Goal: Information Seeking & Learning: Learn about a topic

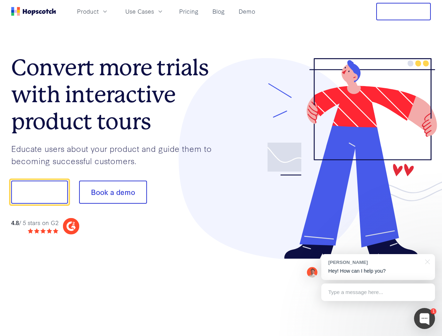
click at [221, 168] on div at bounding box center [326, 158] width 210 height 201
click at [99, 11] on span "Product" at bounding box center [88, 11] width 22 height 9
click at [154, 11] on span "Use Cases" at bounding box center [139, 11] width 29 height 9
click at [403, 12] on button "Free Trial" at bounding box center [403, 11] width 55 height 17
click at [39, 192] on button "Show me!" at bounding box center [39, 191] width 57 height 23
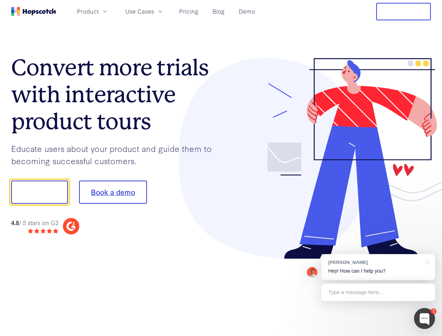
click at [113, 192] on button "Book a demo" at bounding box center [113, 191] width 68 height 23
click at [424, 318] on div at bounding box center [424, 318] width 21 height 21
click at [378, 267] on div "[PERSON_NAME] Hey! How can I help you?" at bounding box center [378, 267] width 114 height 26
click at [426, 261] on div at bounding box center [368, 190] width 131 height 233
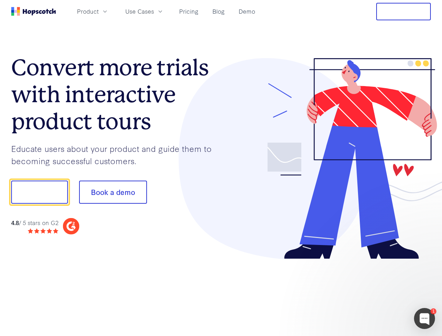
click at [378, 292] on div at bounding box center [368, 237] width 131 height 139
